Goal: Book appointment/travel/reservation

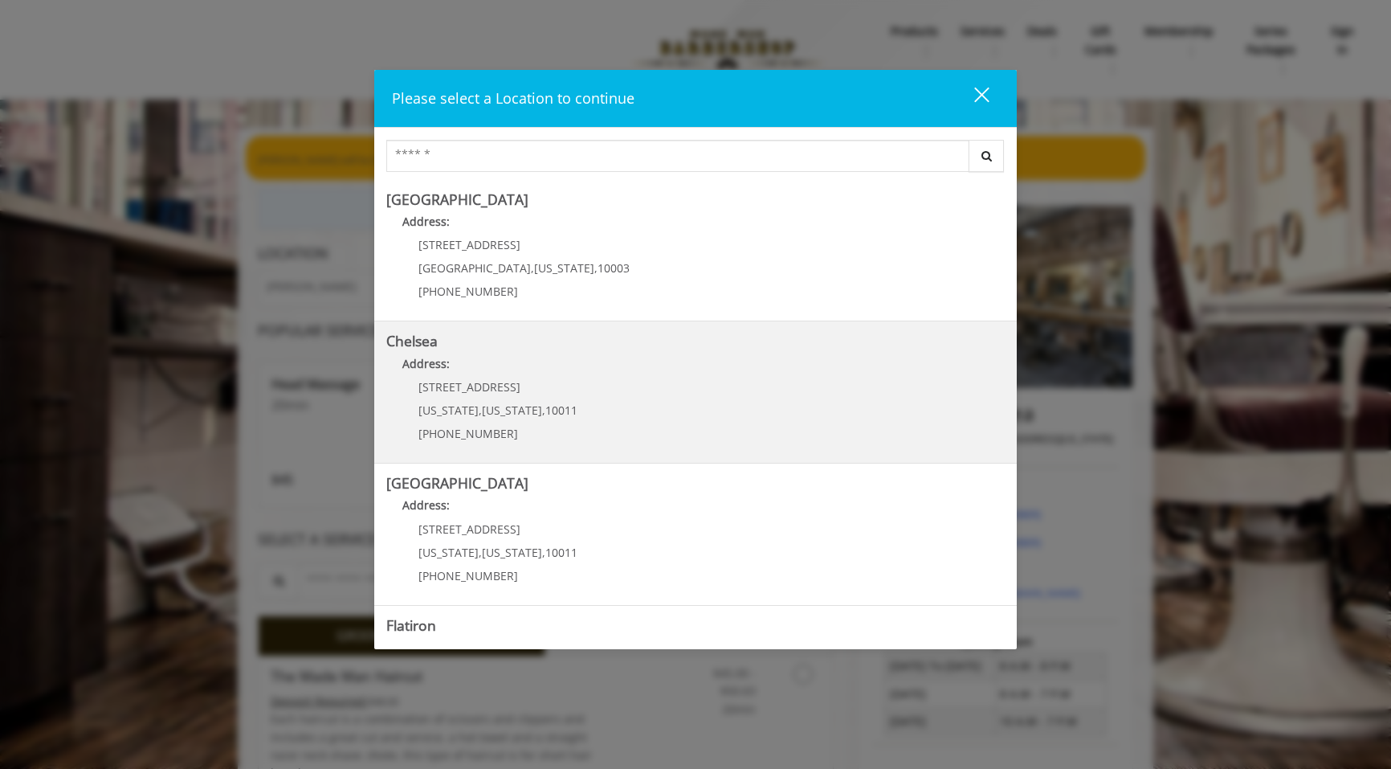
click at [564, 349] on link "Chelsea Address: [STREET_ADDRESS][US_STATE][US_STATE] (917) 639-3902" at bounding box center [695, 391] width 618 height 117
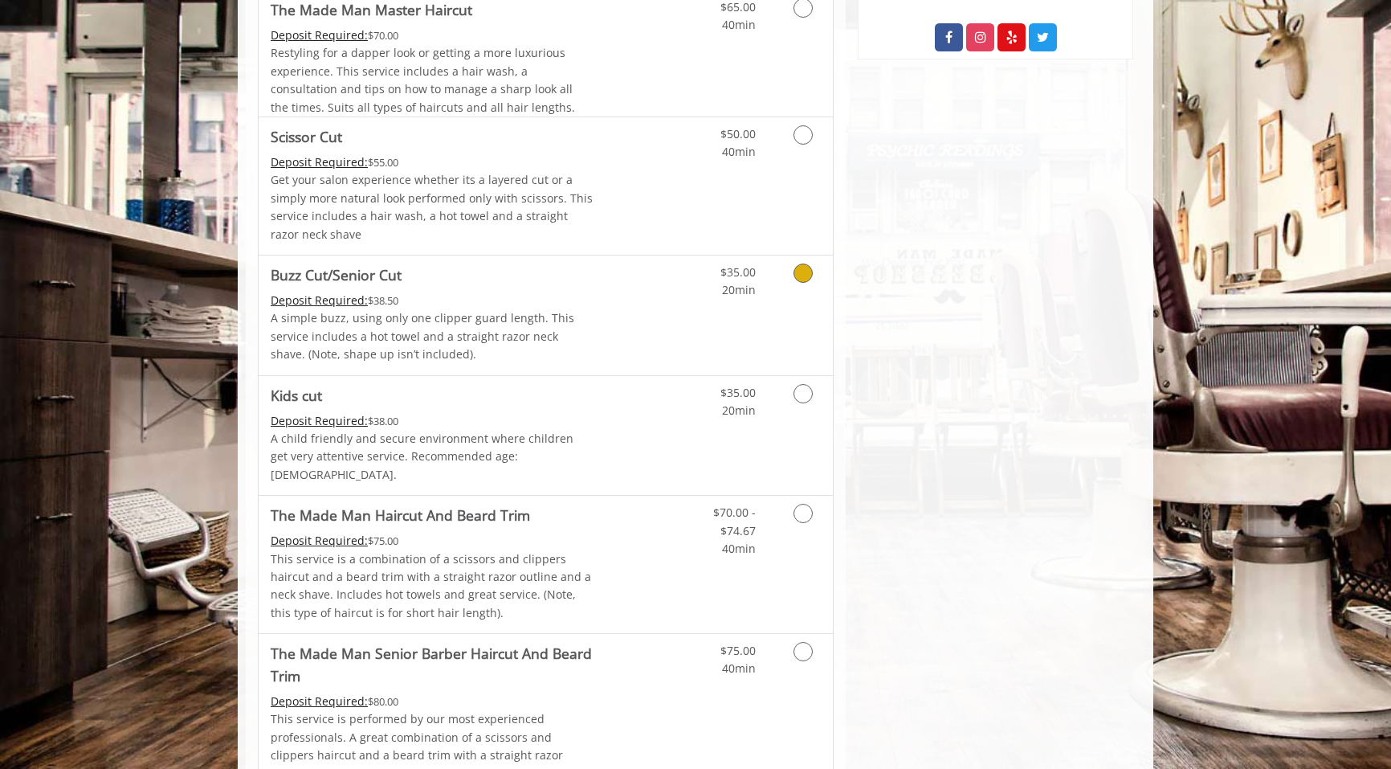
scroll to position [949, 0]
click at [627, 539] on link "Discounted Price" at bounding box center [642, 564] width 96 height 137
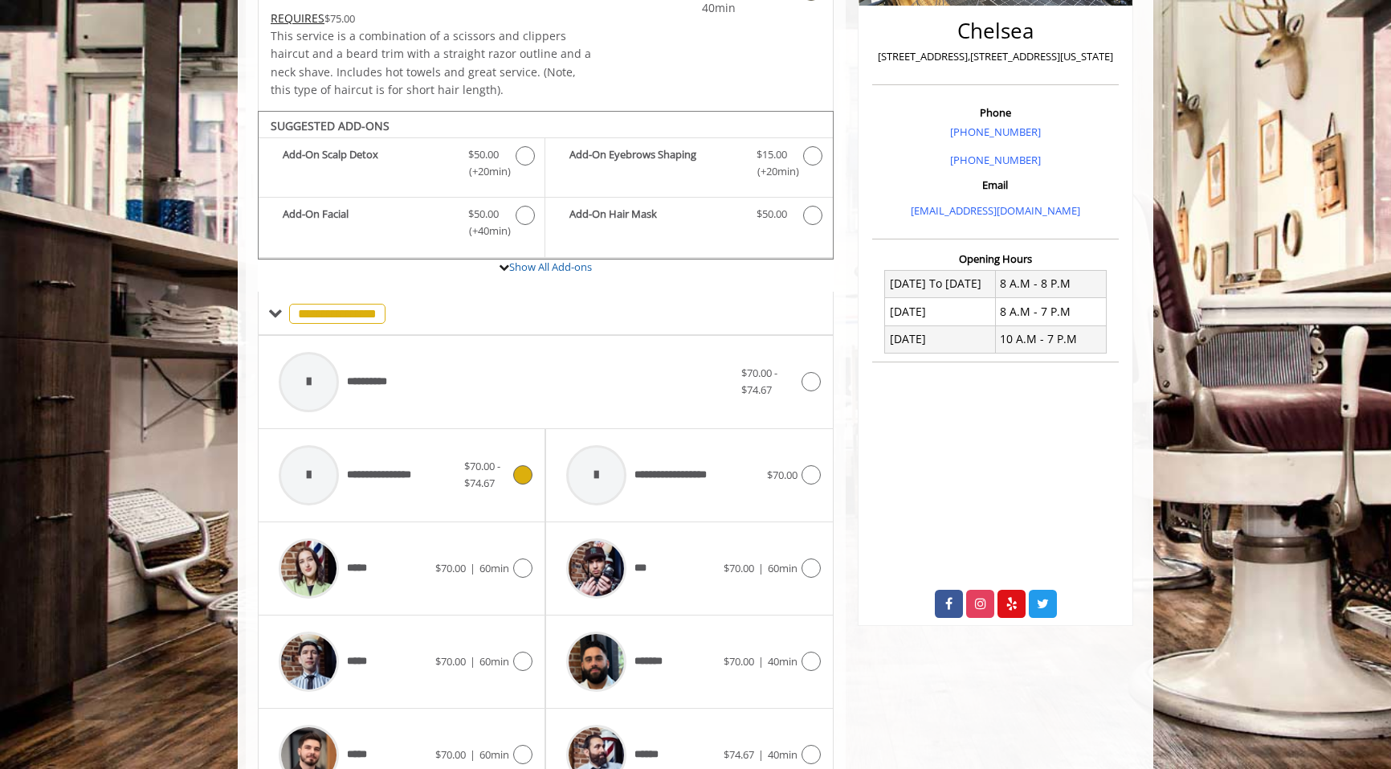
scroll to position [361, 0]
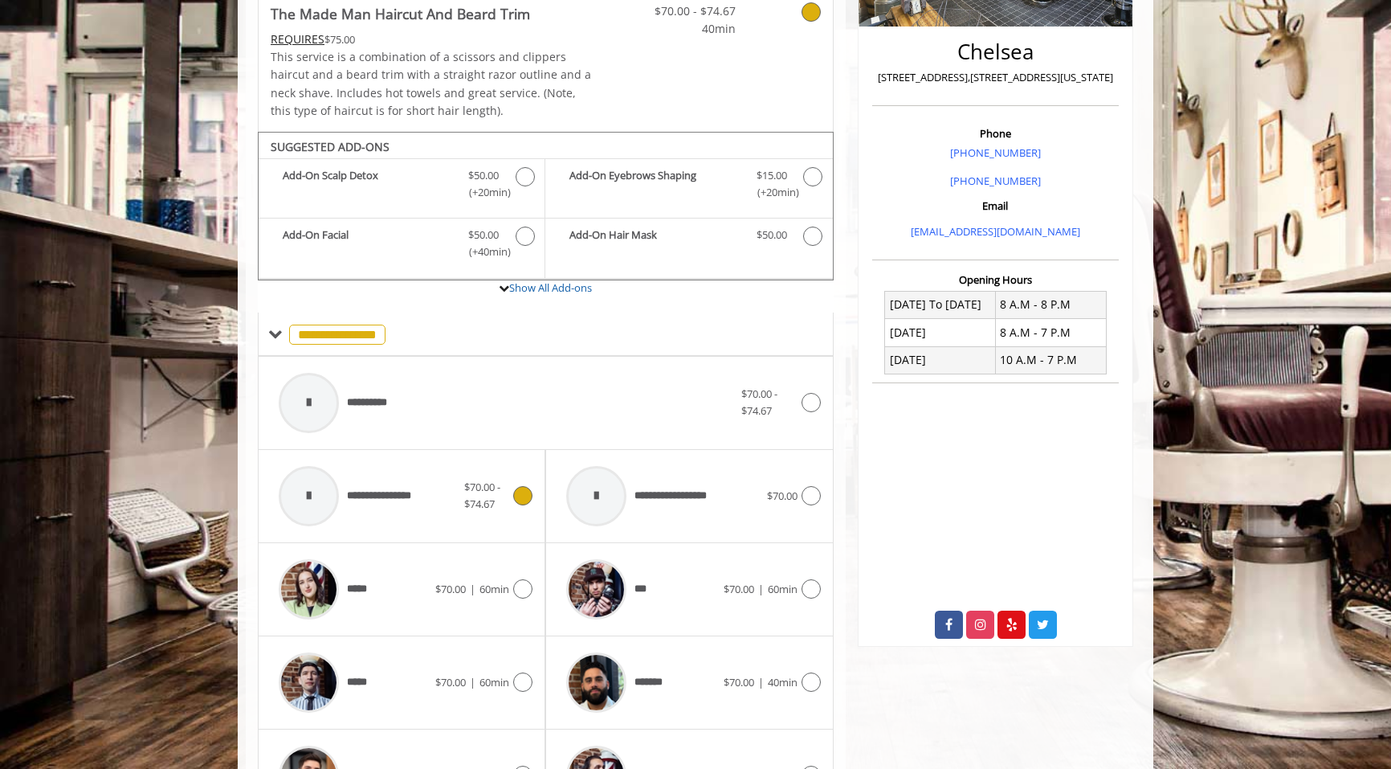
click at [434, 484] on div "**********" at bounding box center [368, 496] width 194 height 76
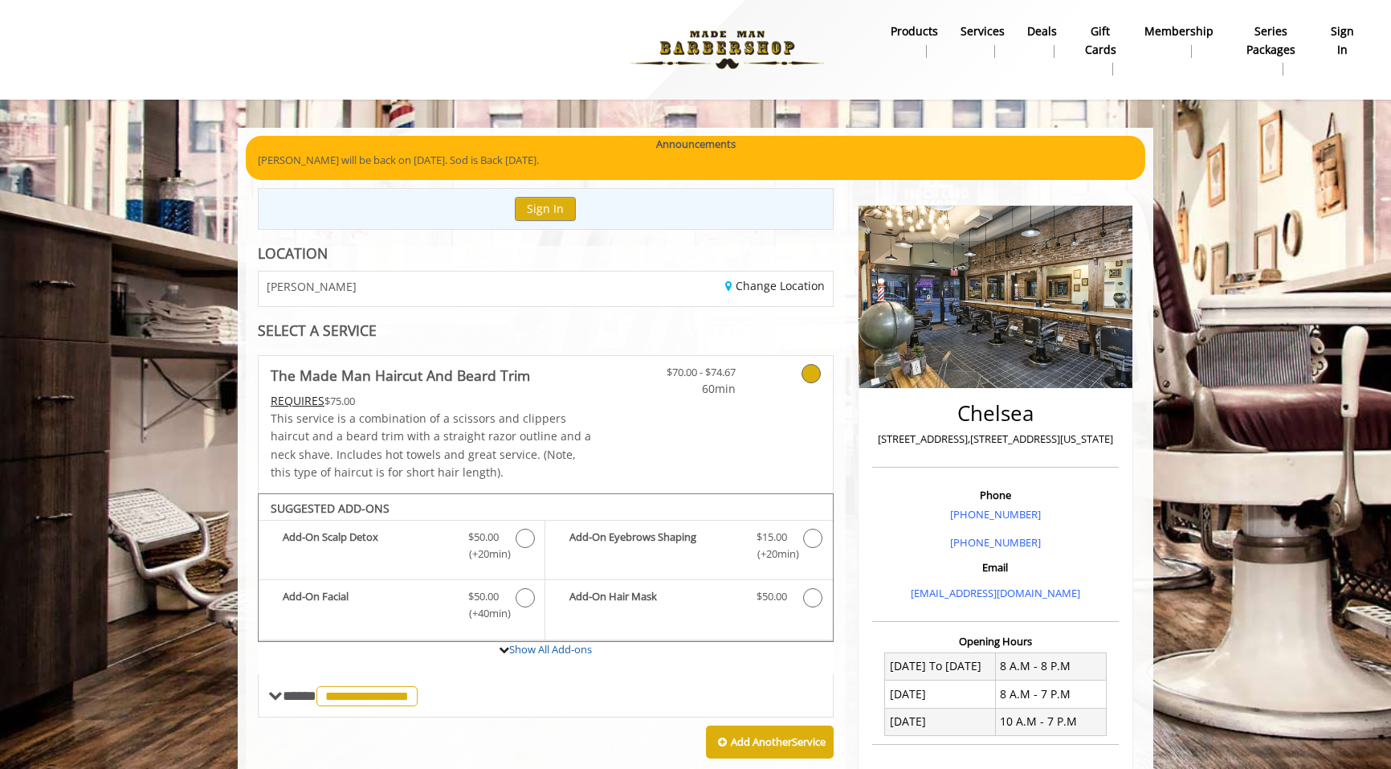
scroll to position [0, 0]
click at [754, 286] on link "Change Location" at bounding box center [775, 285] width 100 height 15
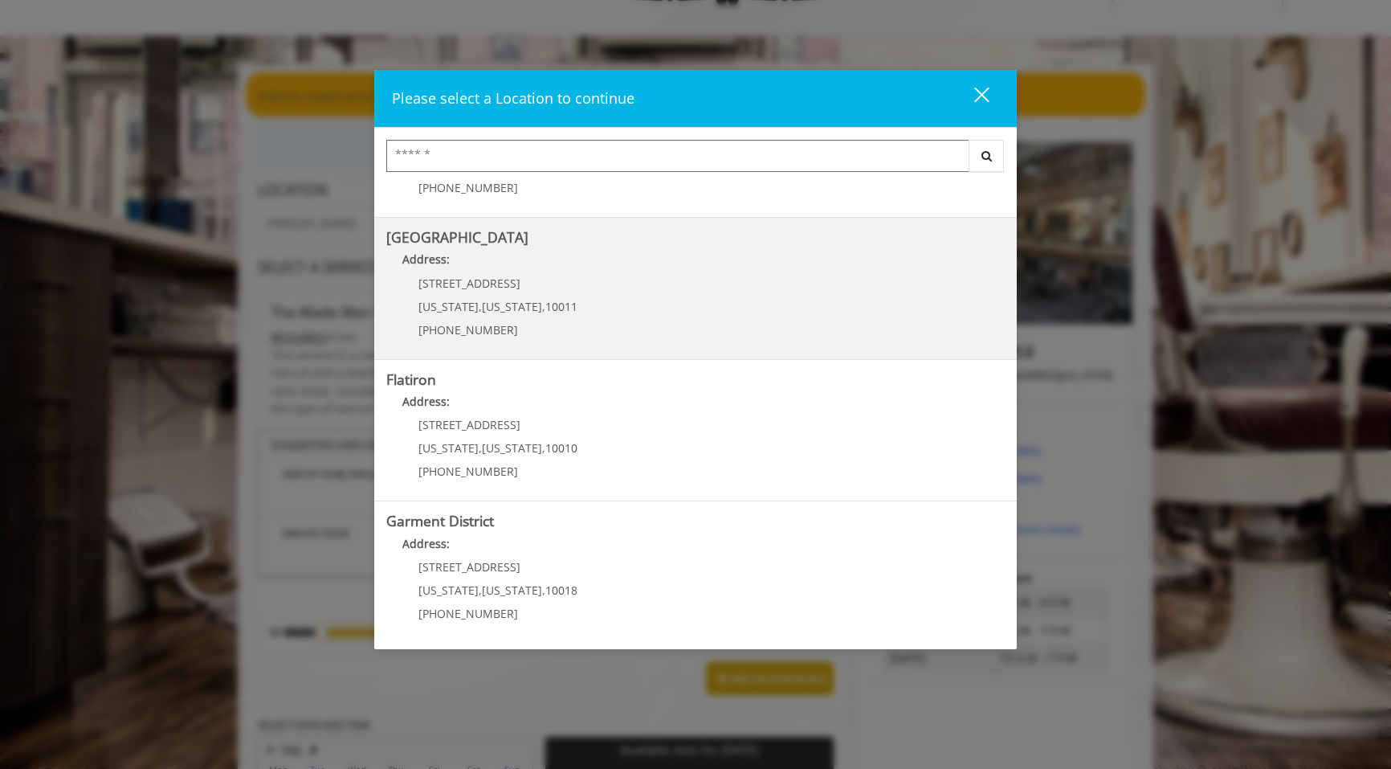
scroll to position [111, 0]
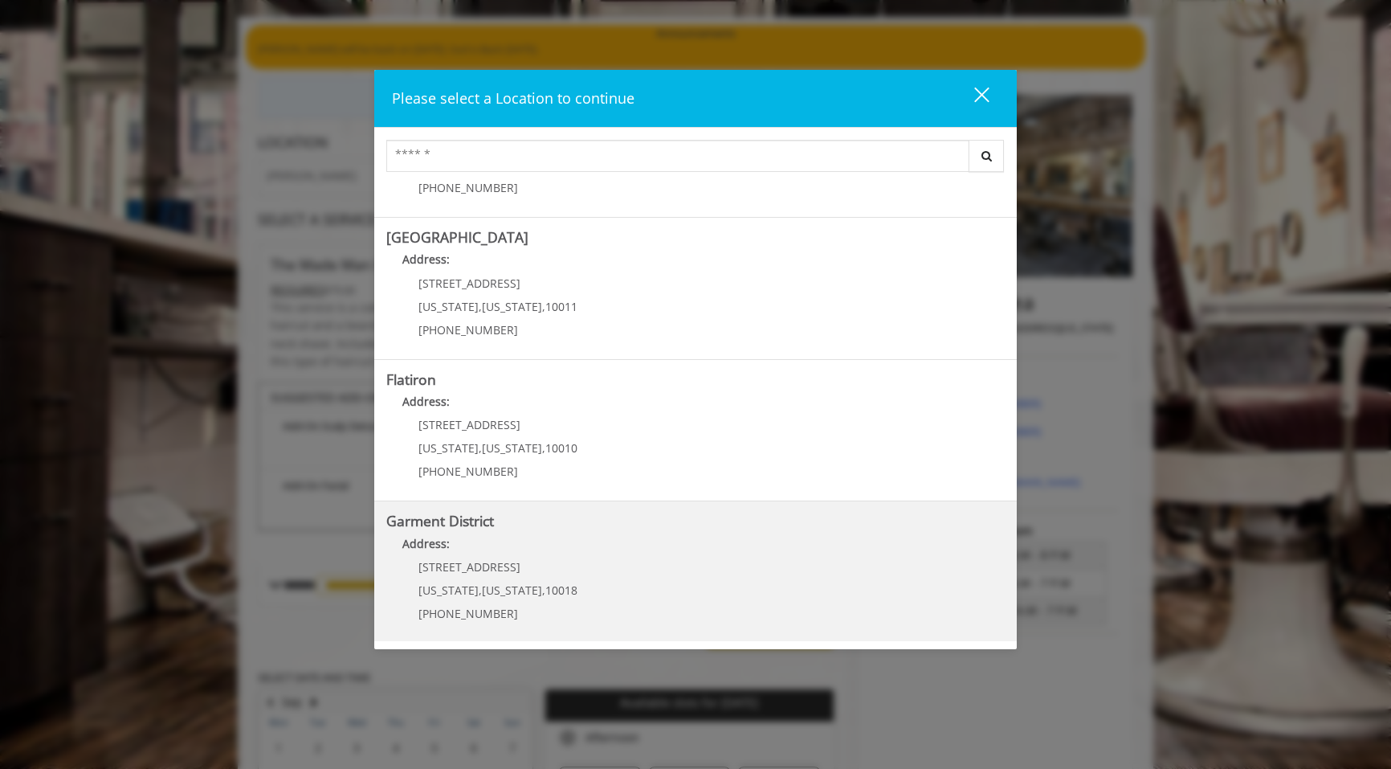
click at [637, 594] on District "Garment District Address: 1400 Broadway New York , New York , 10018 (212) 997-4…" at bounding box center [695, 571] width 618 height 117
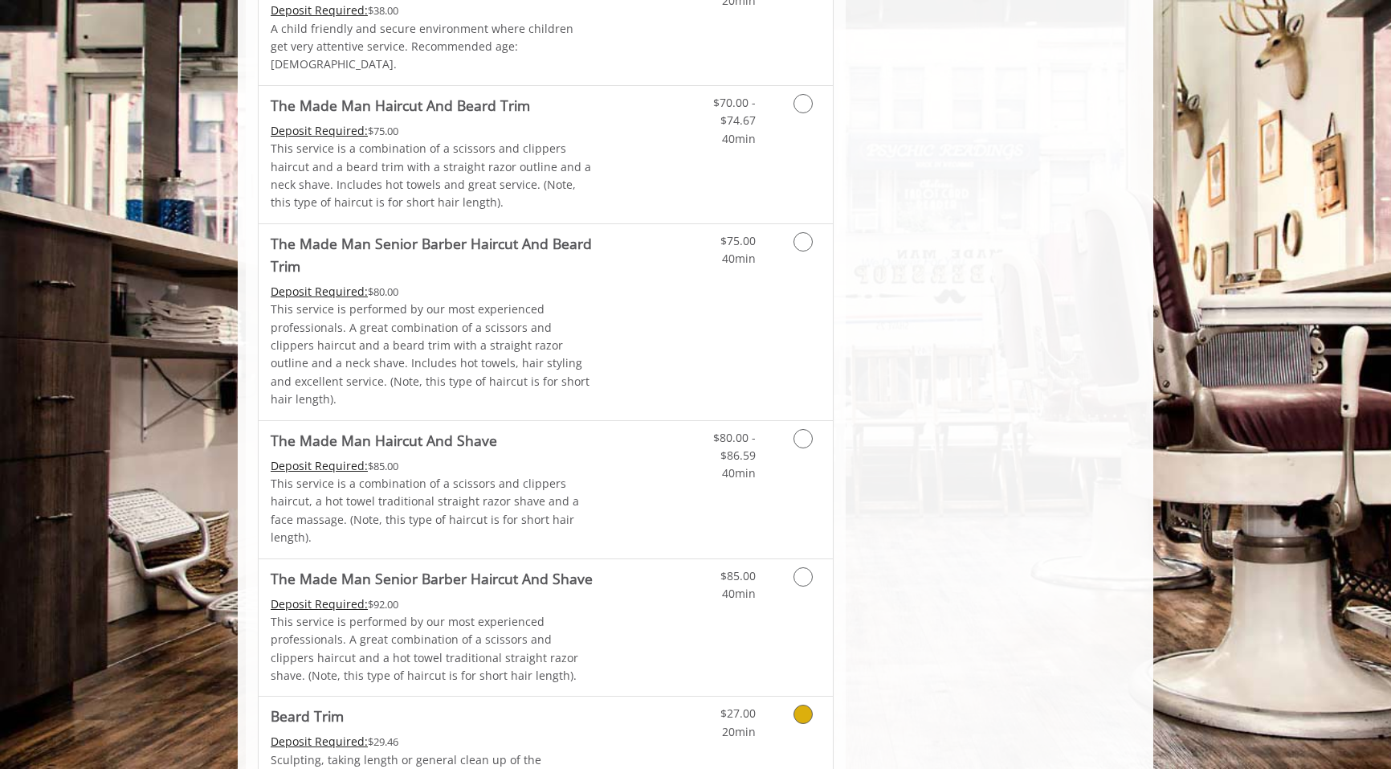
scroll to position [1130, 0]
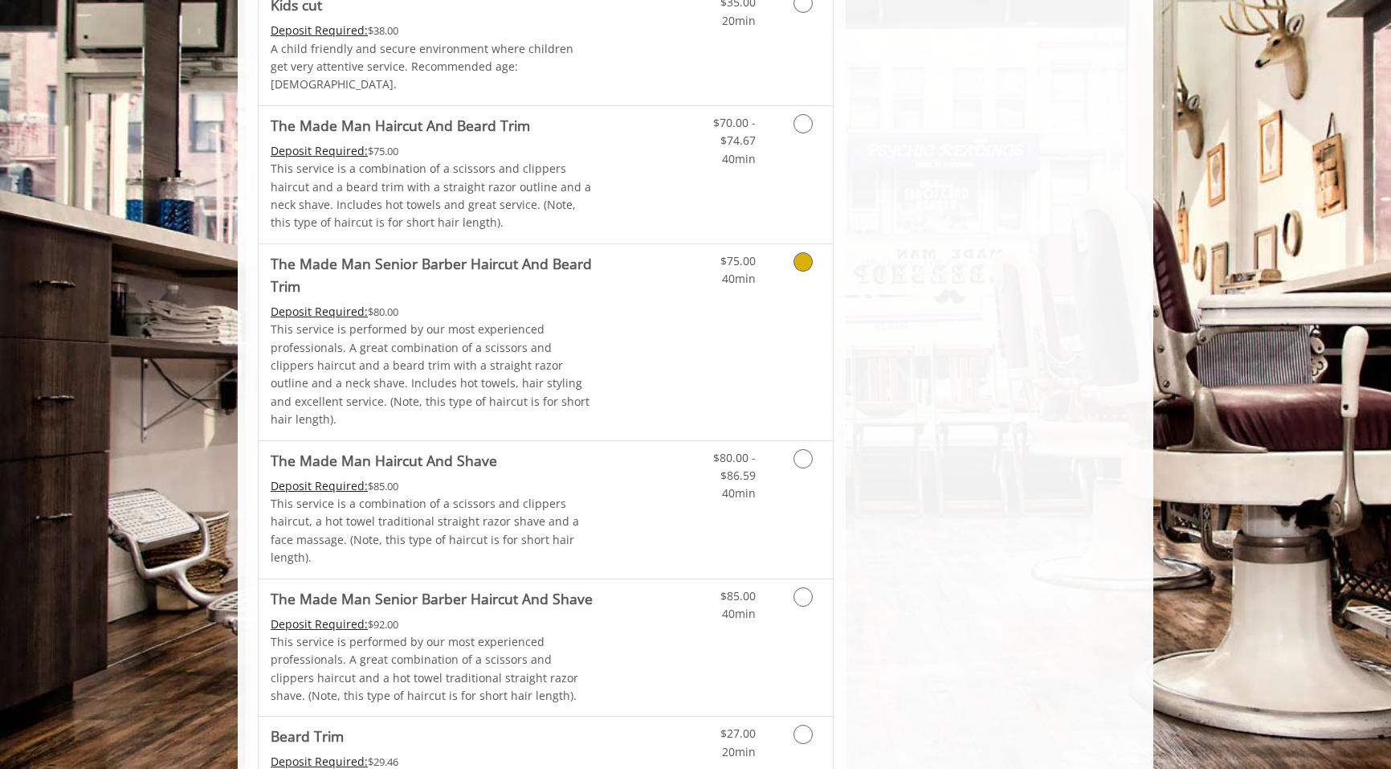
click at [503, 320] on p "This service is performed by our most experienced professionals. A great combin…" at bounding box center [432, 374] width 323 height 108
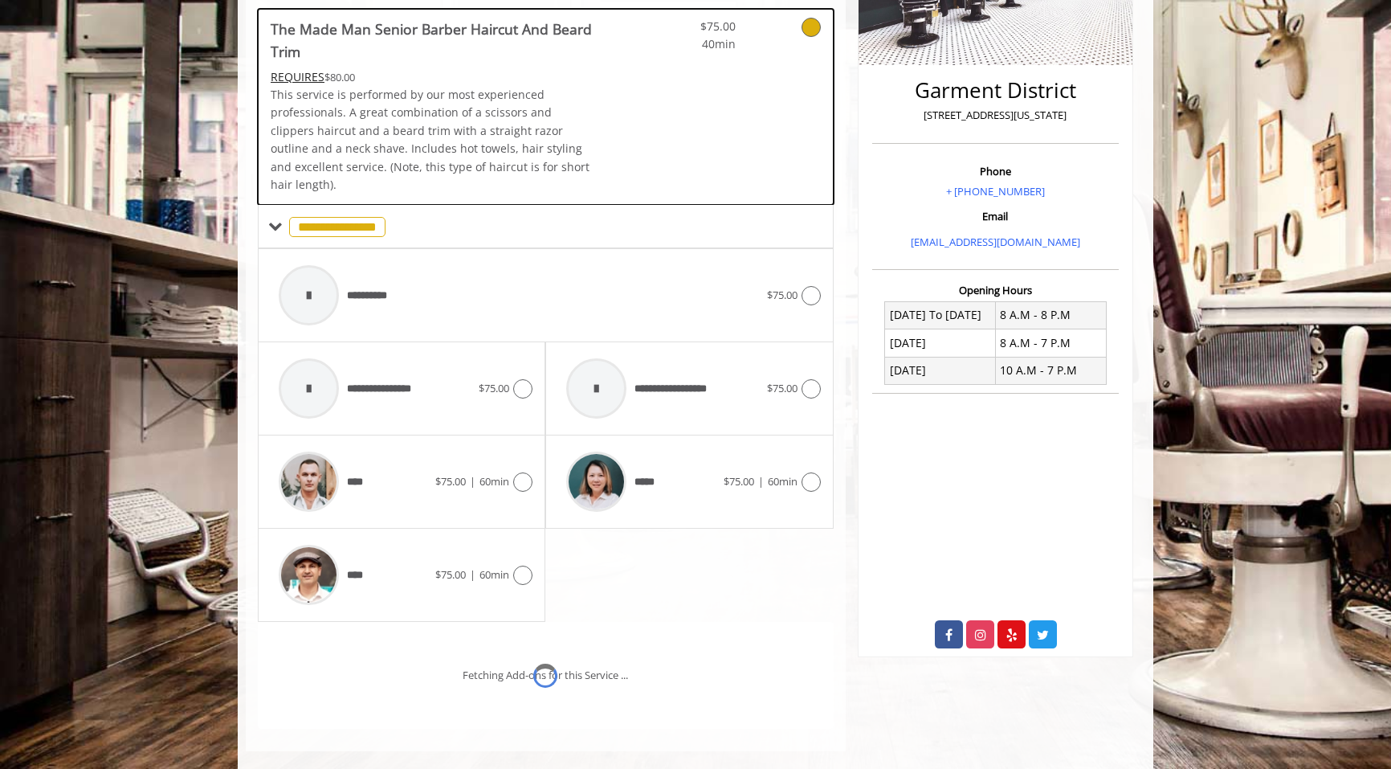
scroll to position [411, 0]
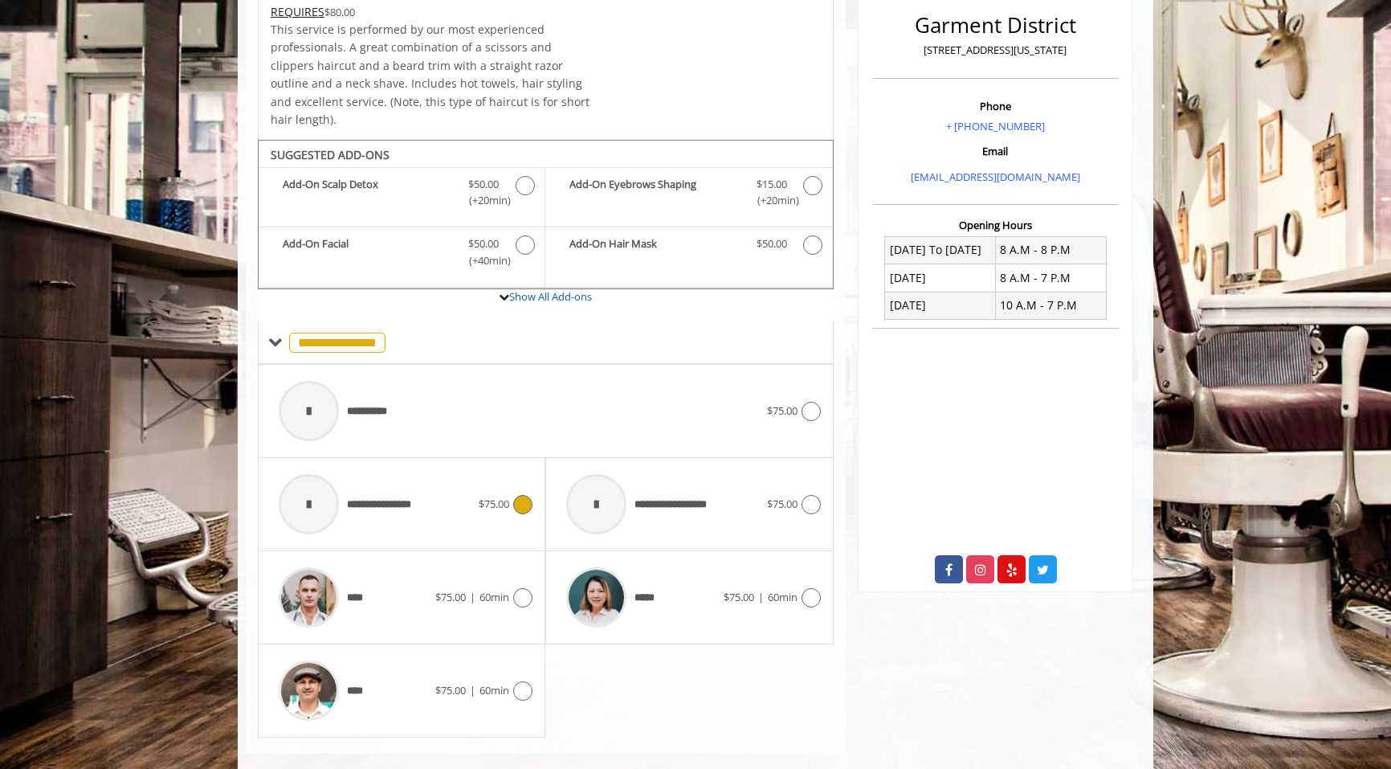
click at [479, 495] on div "$75.00" at bounding box center [506, 504] width 54 height 19
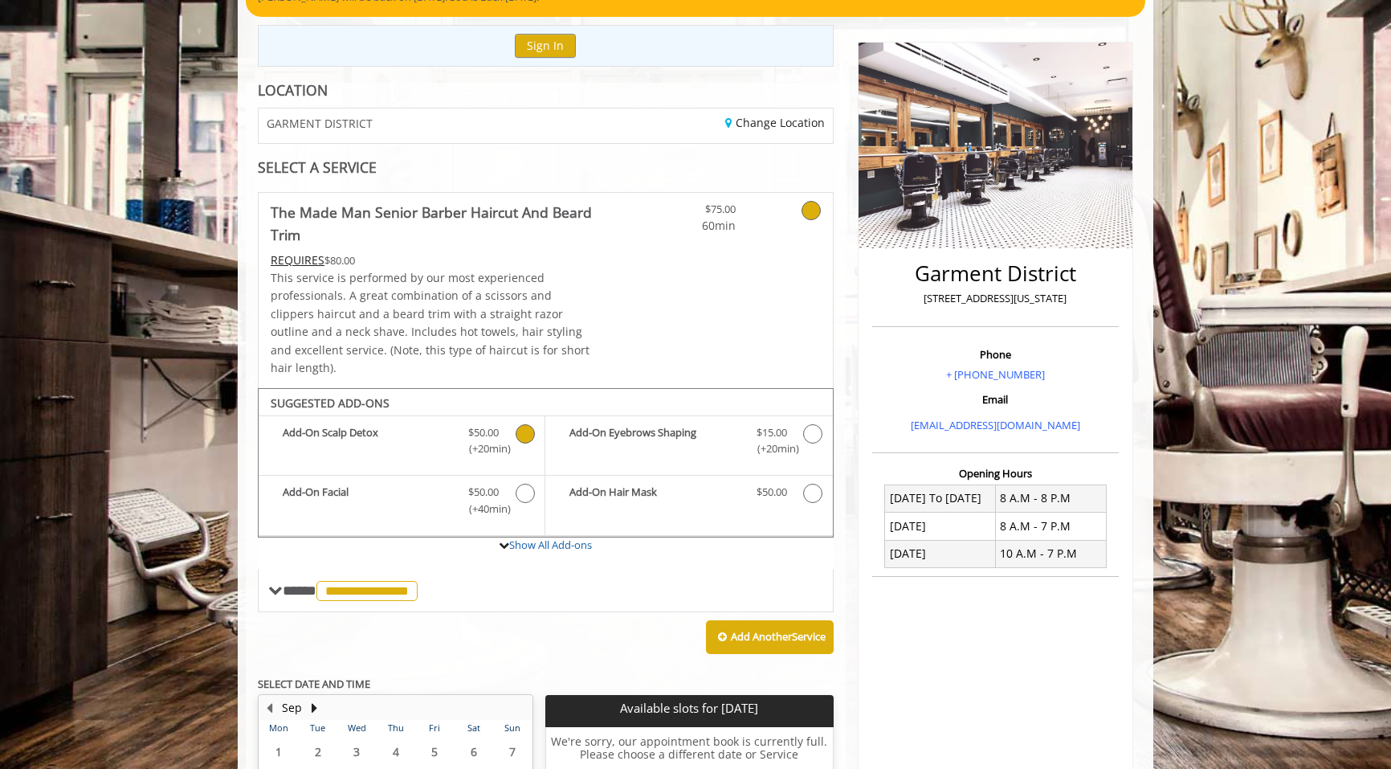
scroll to position [158, 0]
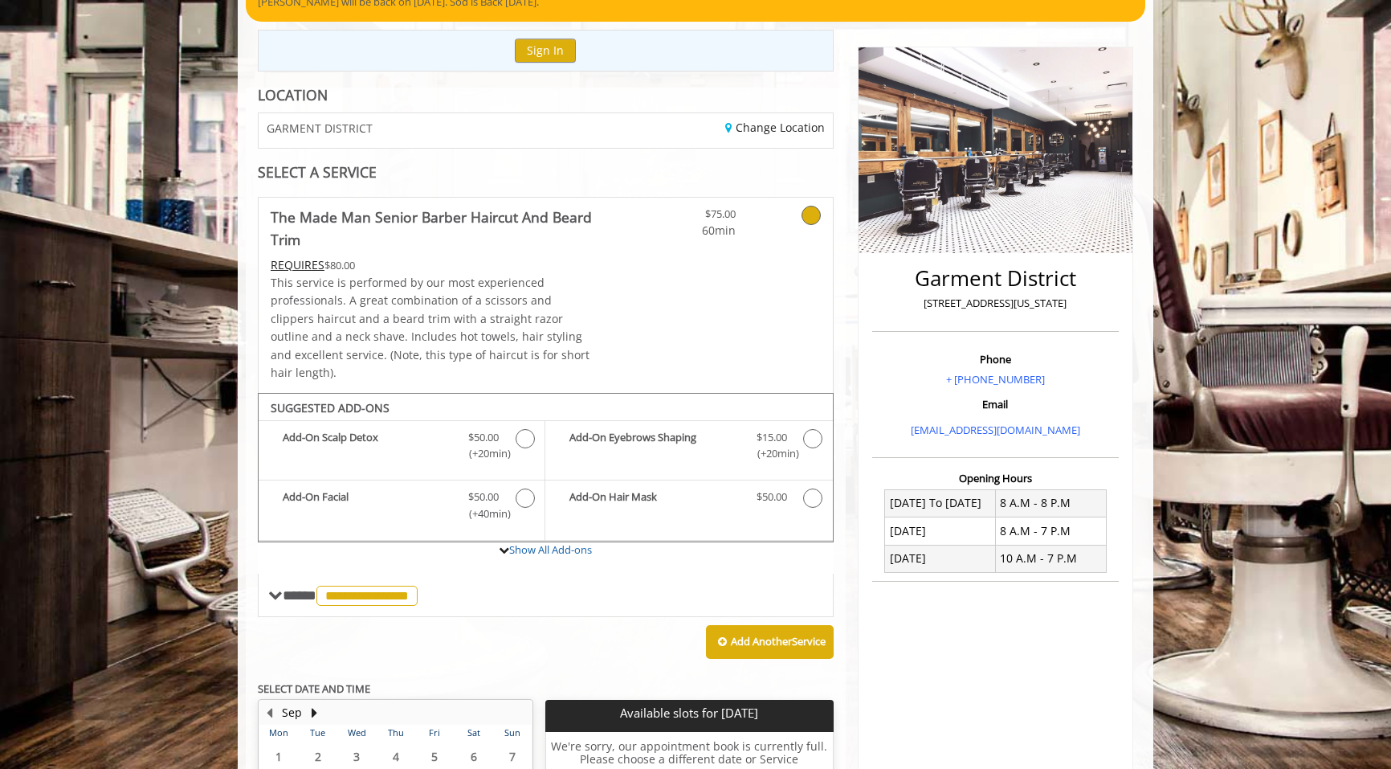
scroll to position [111, 0]
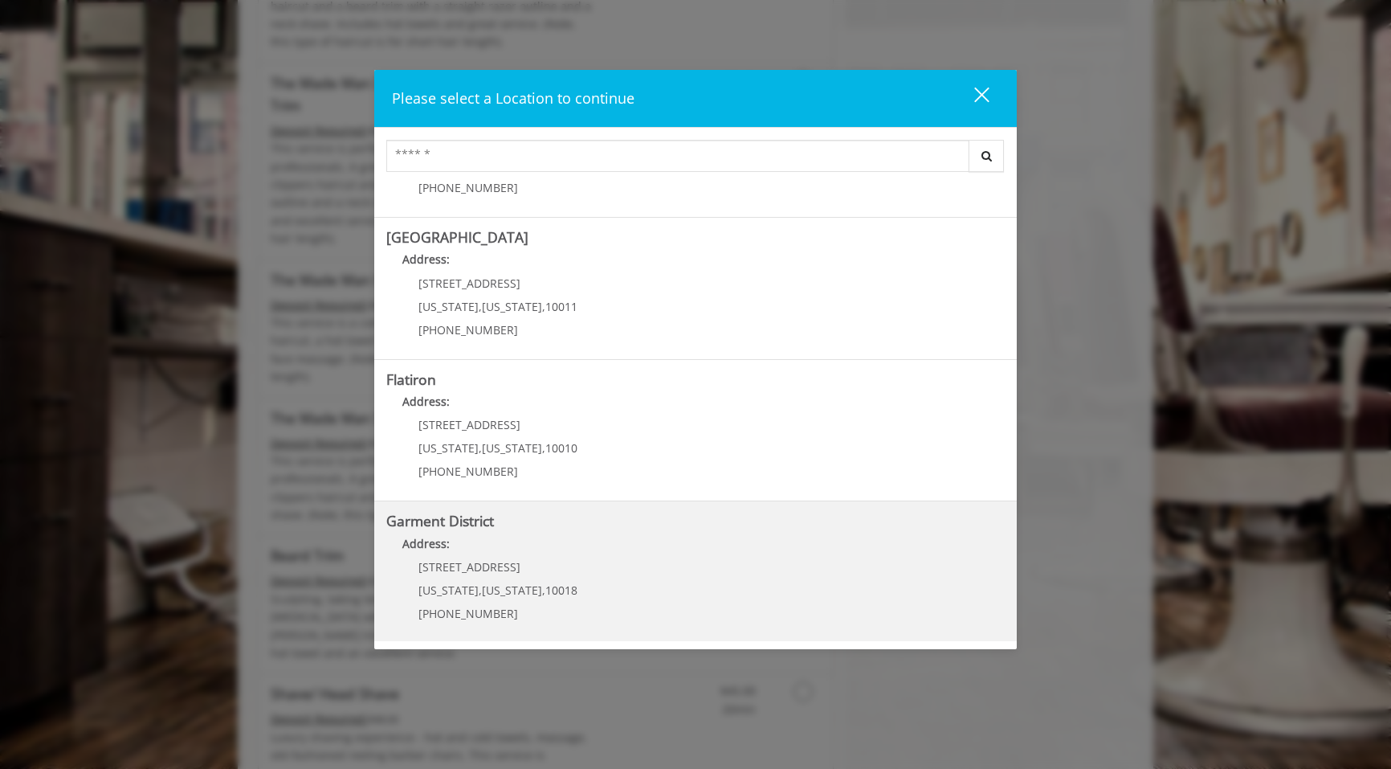
click at [555, 568] on p "[STREET_ADDRESS]" at bounding box center [497, 567] width 159 height 12
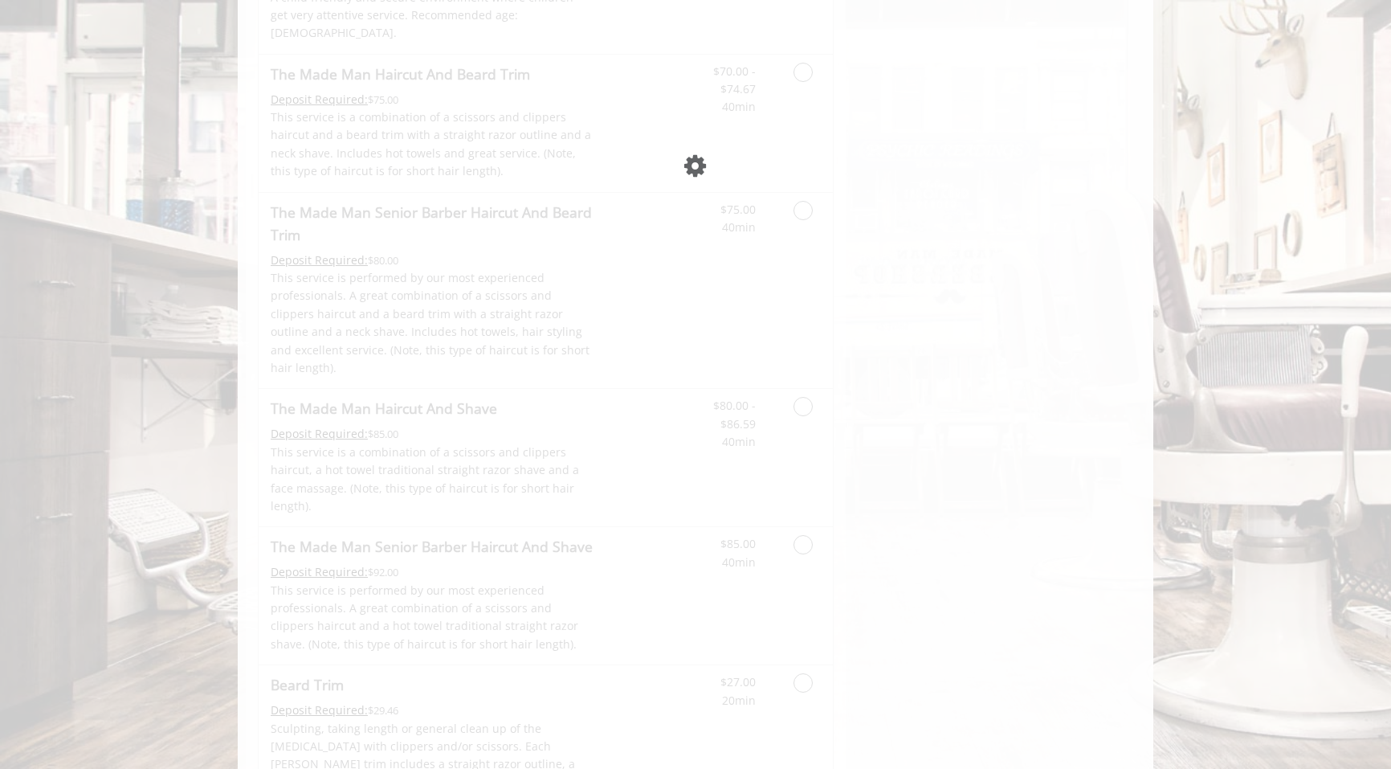
scroll to position [268, 0]
